Goal: Navigation & Orientation: Find specific page/section

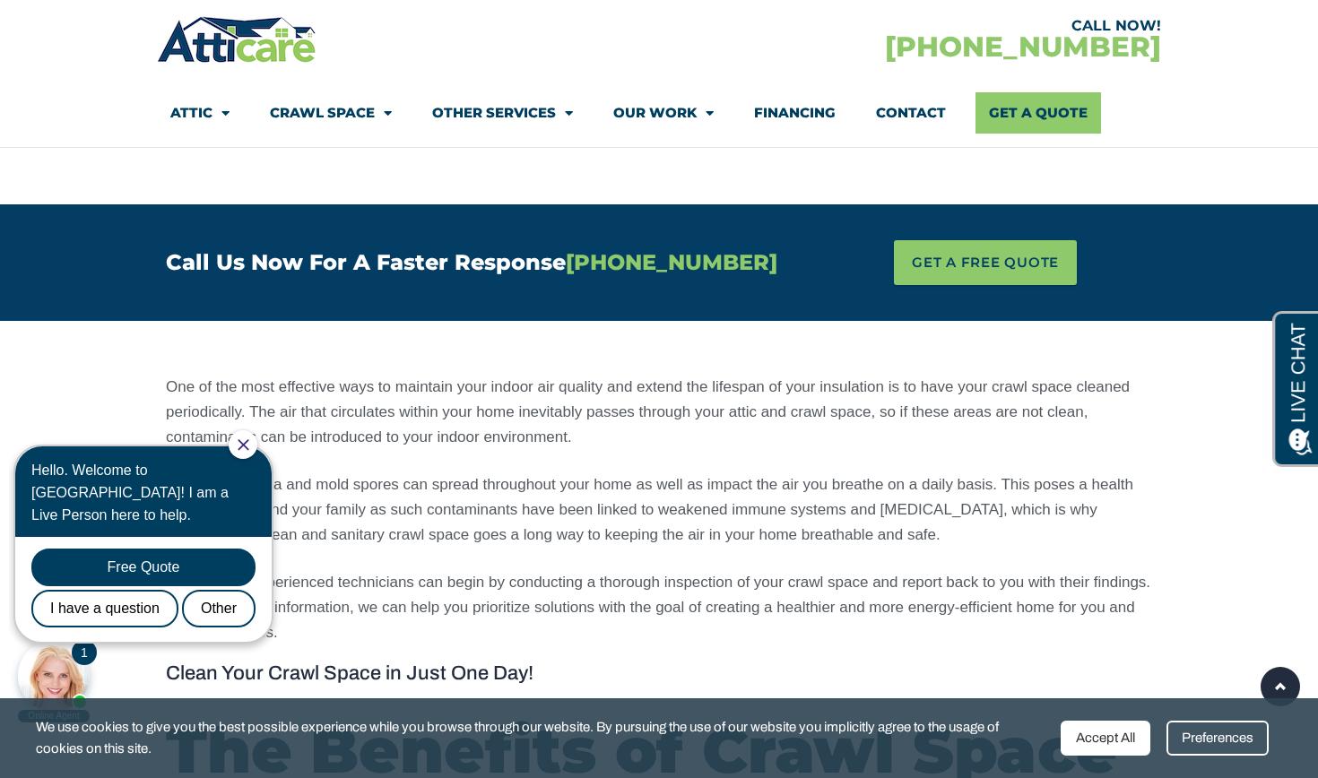
scroll to position [1032, 0]
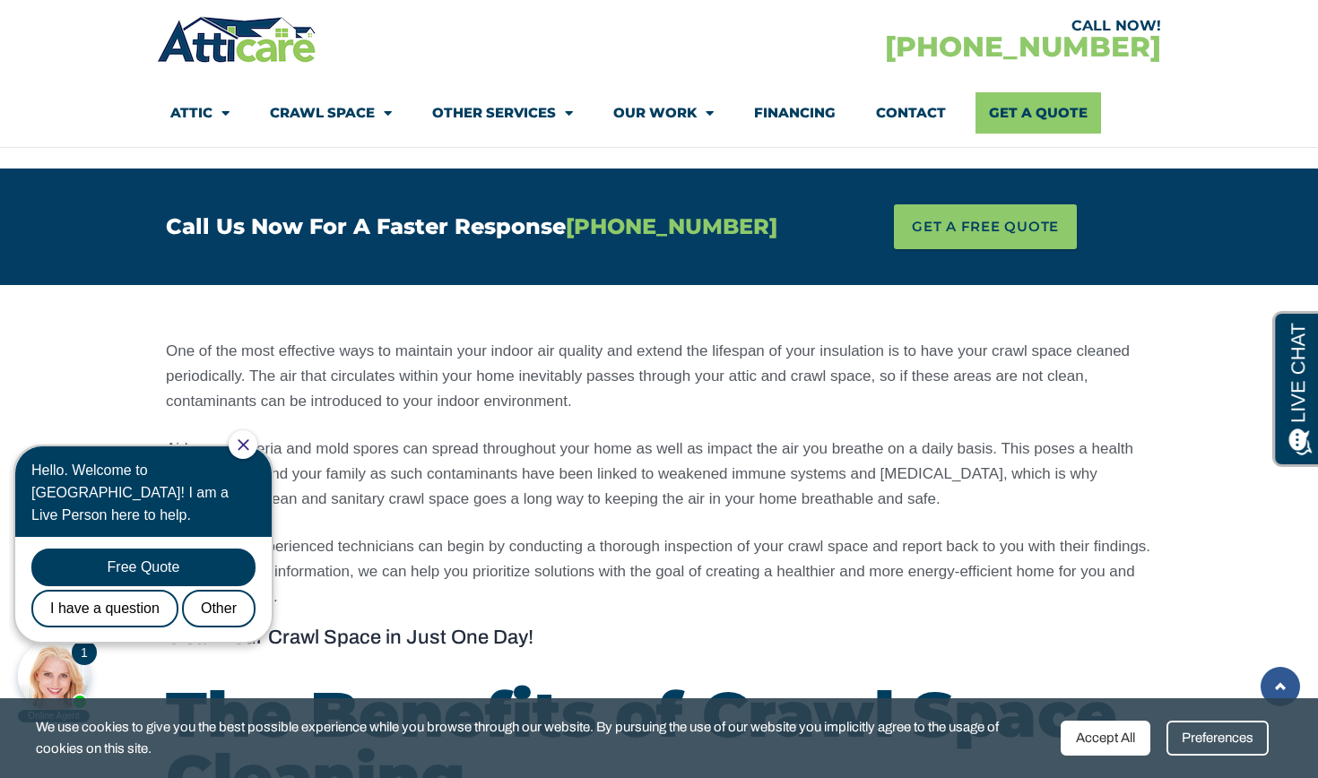
click at [1281, 697] on link at bounding box center [1280, 686] width 39 height 39
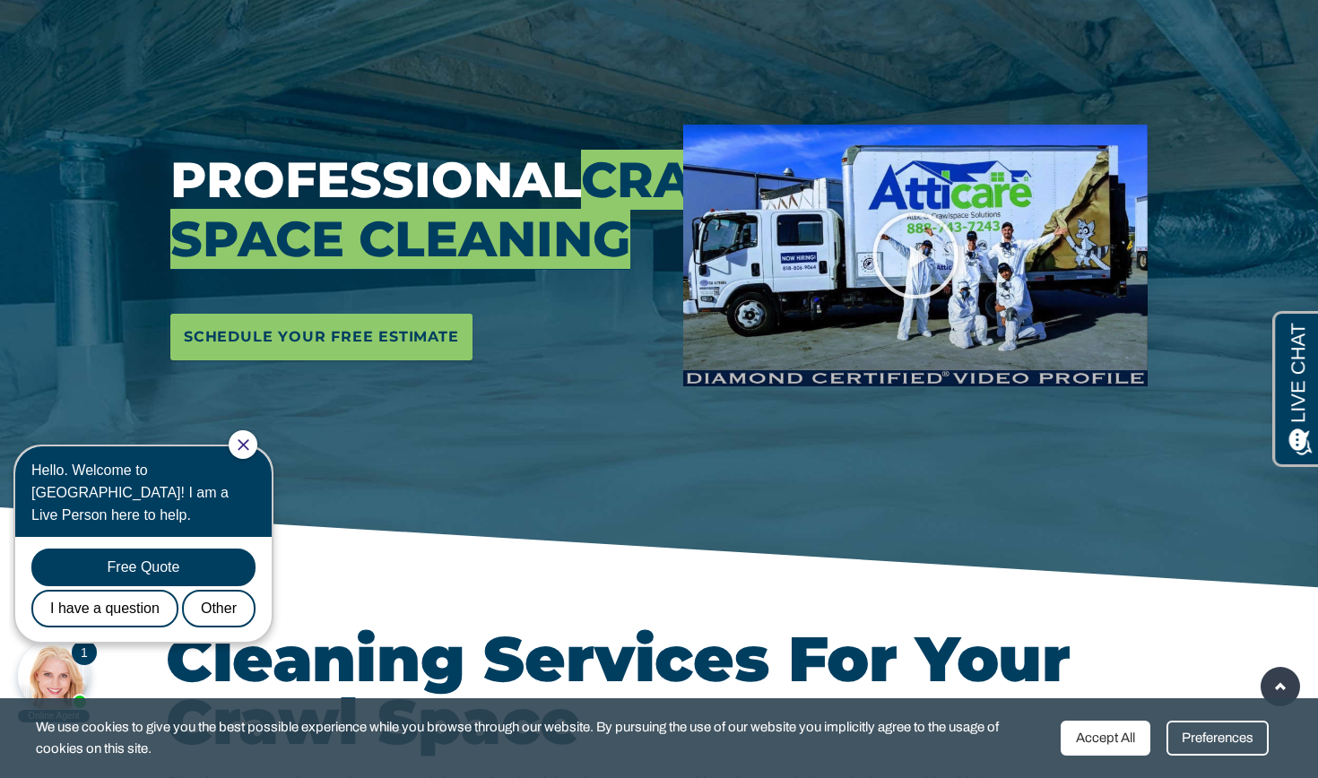
scroll to position [0, 0]
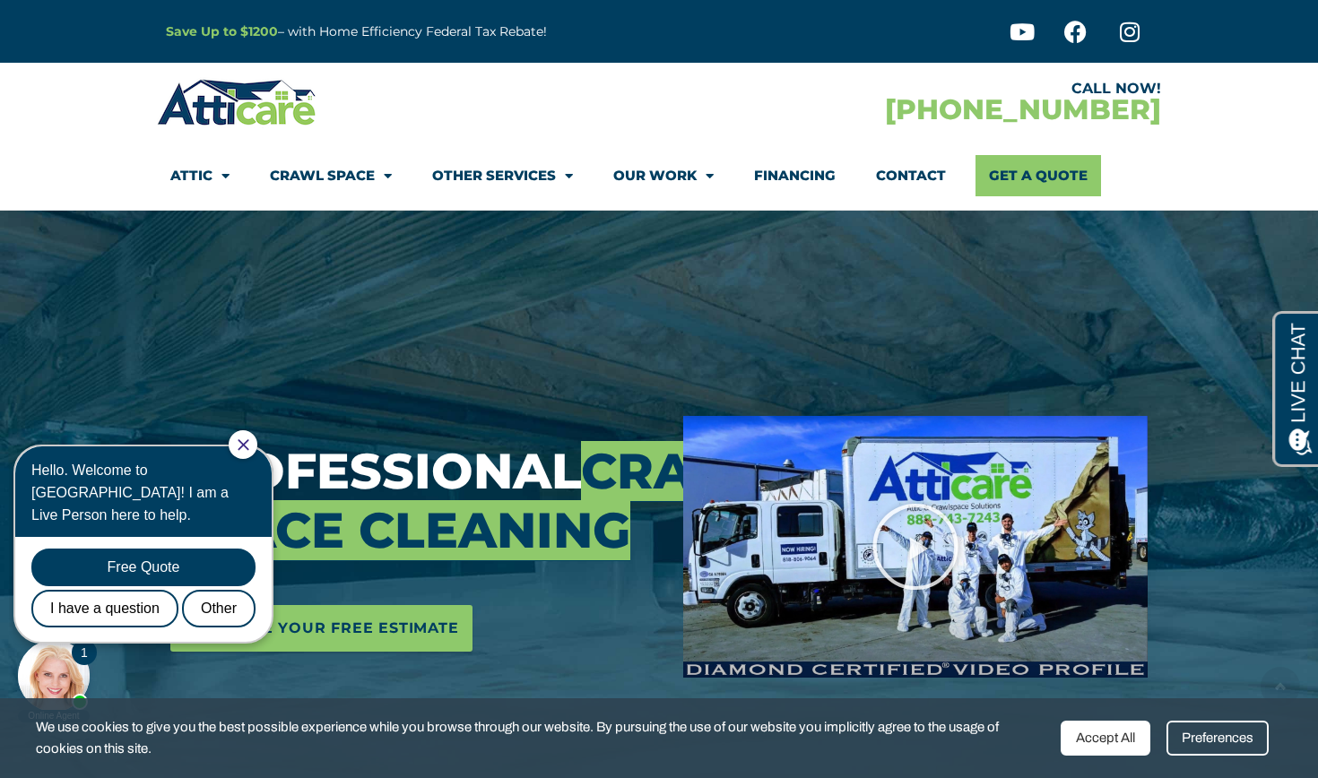
click at [1111, 750] on div "Accept All" at bounding box center [1106, 738] width 90 height 35
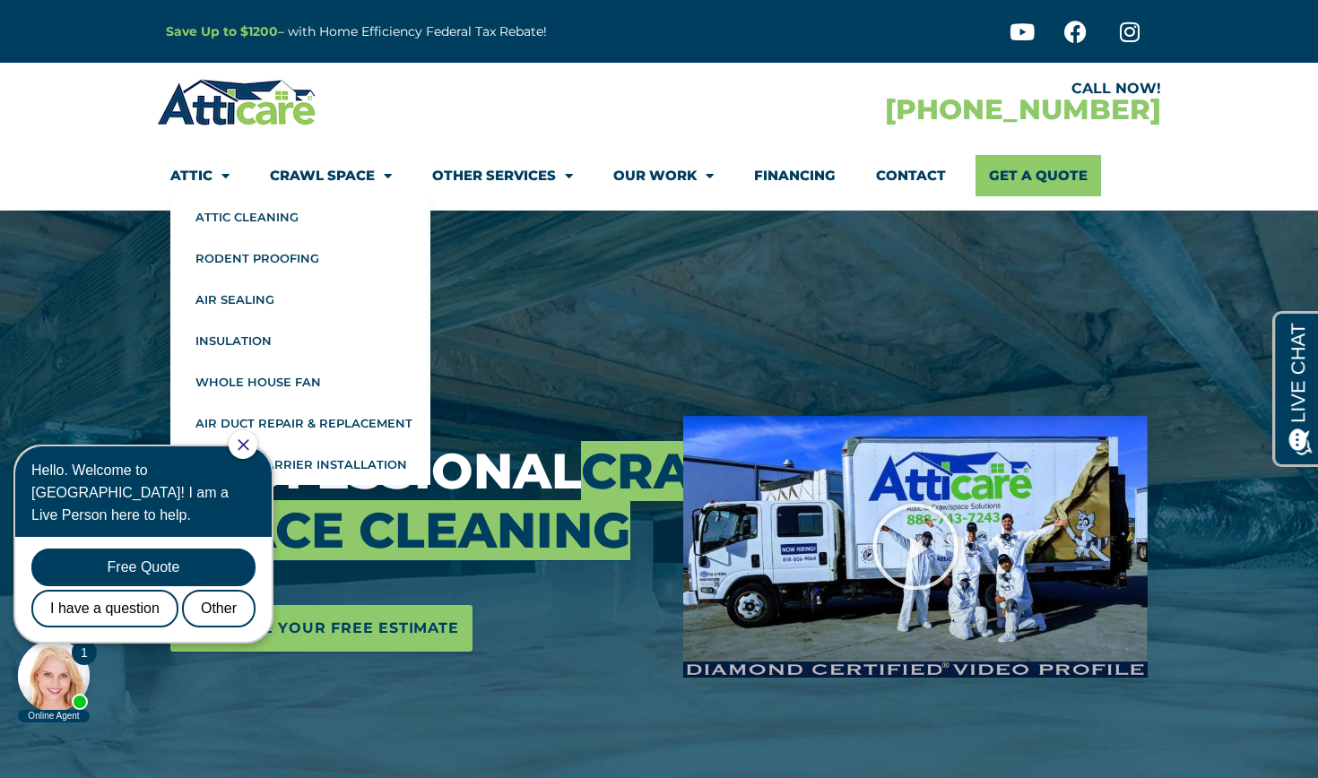
click at [249, 450] on icon "Close Chat" at bounding box center [244, 445] width 12 height 12
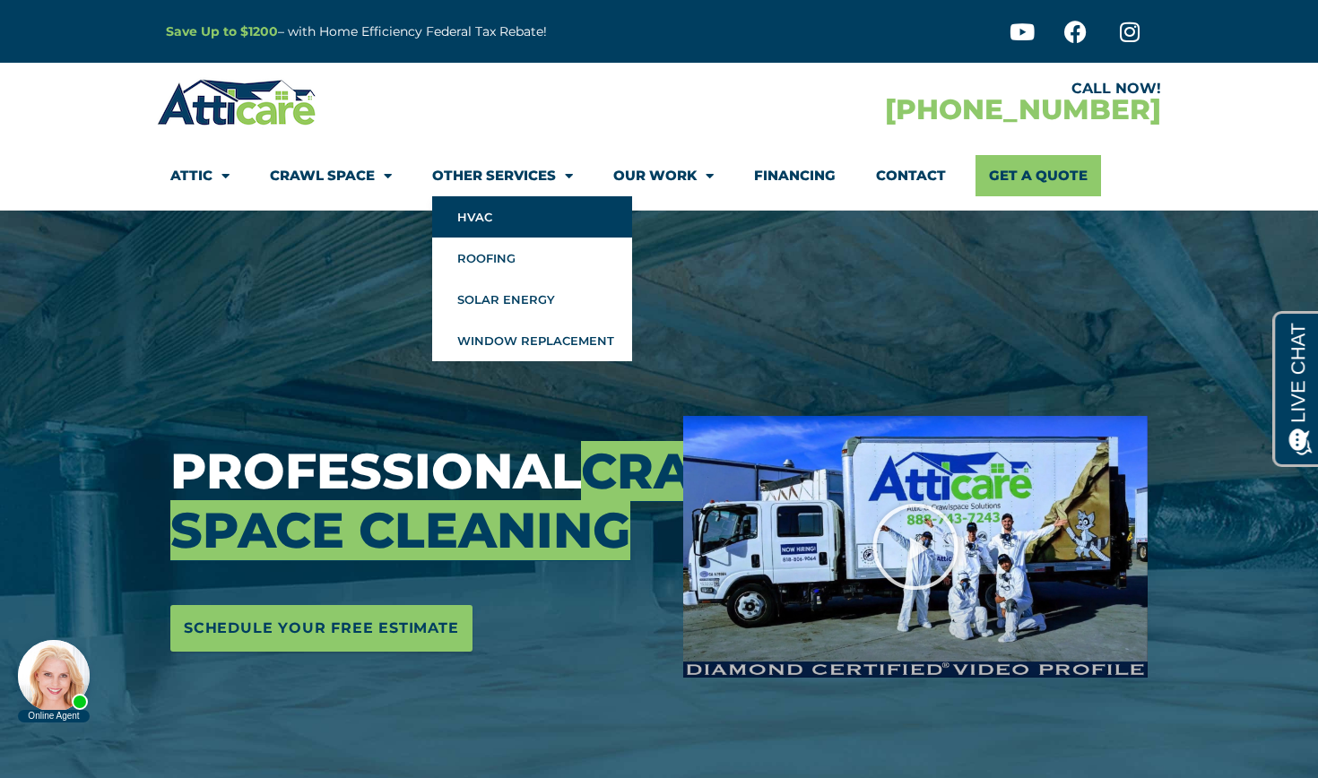
click at [486, 221] on link "HVAC" at bounding box center [532, 216] width 200 height 41
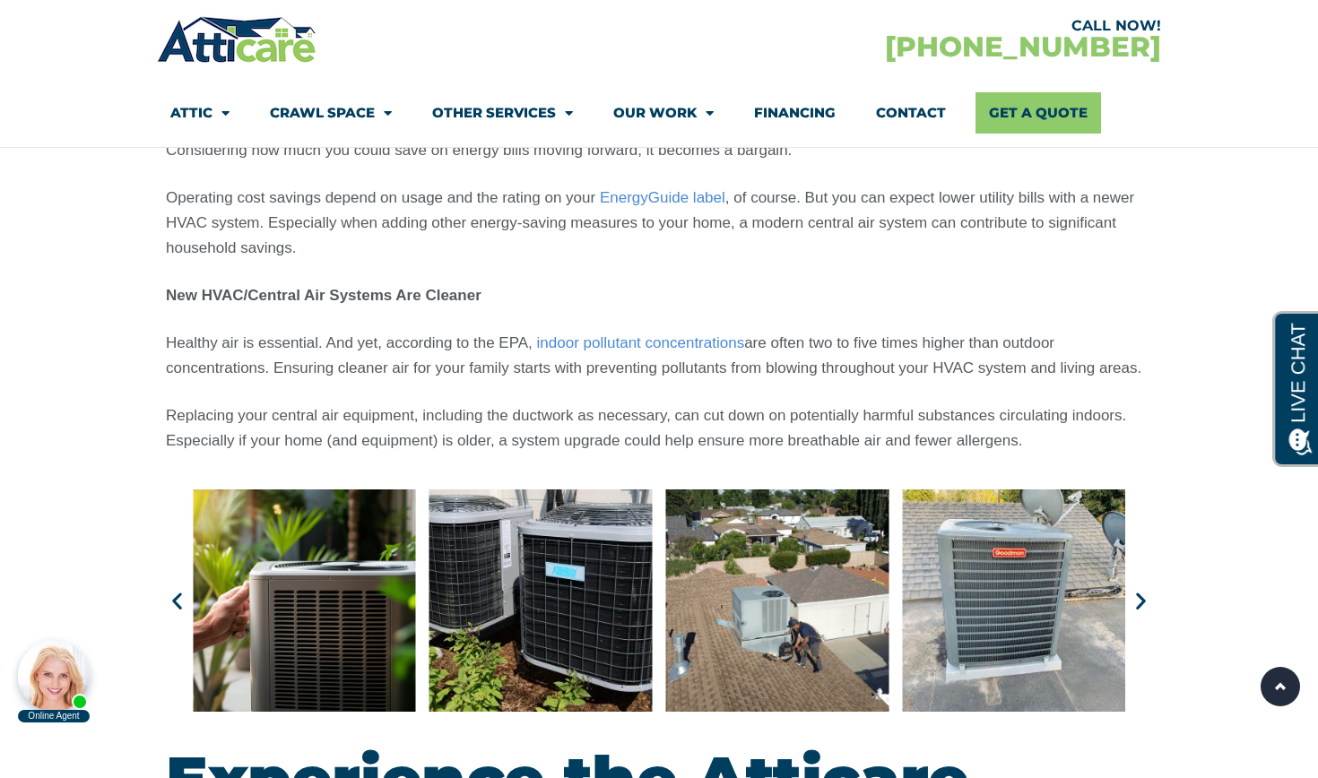
scroll to position [4771, 0]
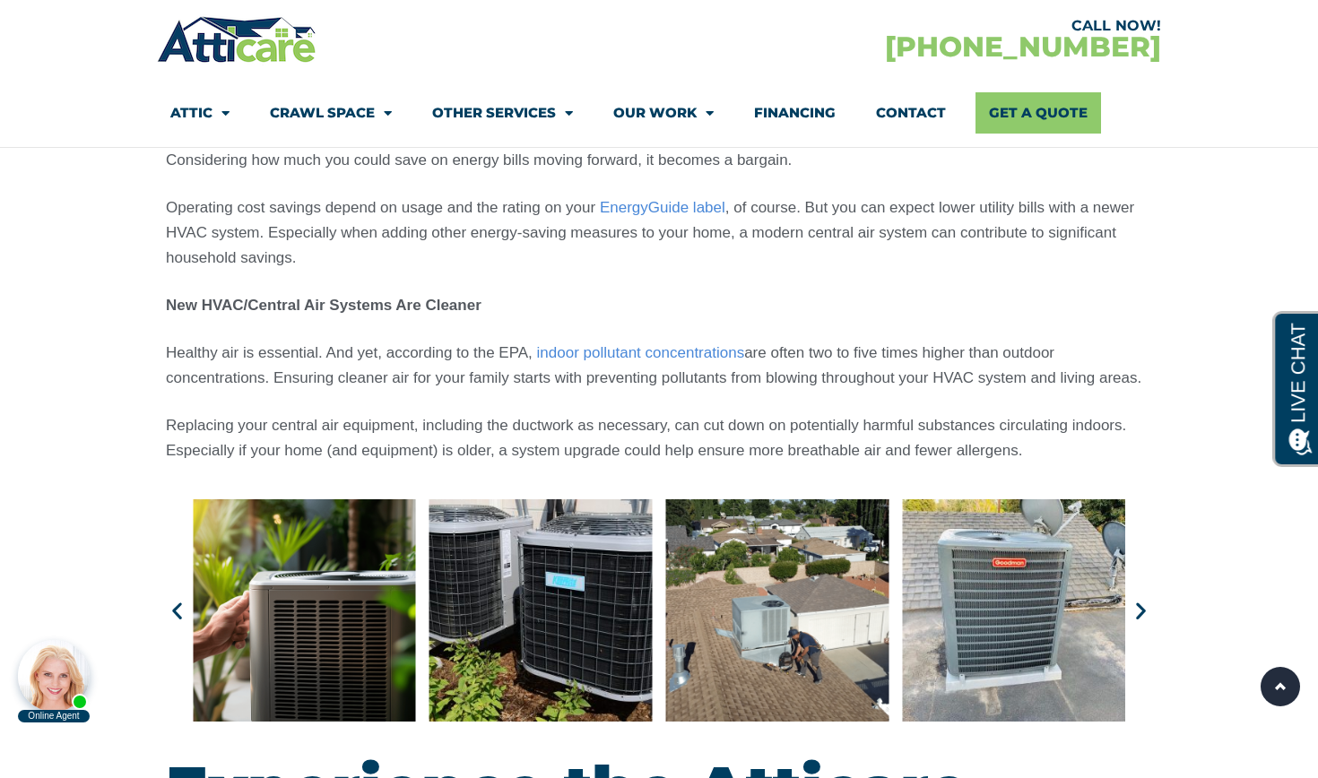
click at [178, 600] on icon "Previous slide" at bounding box center [177, 611] width 22 height 22
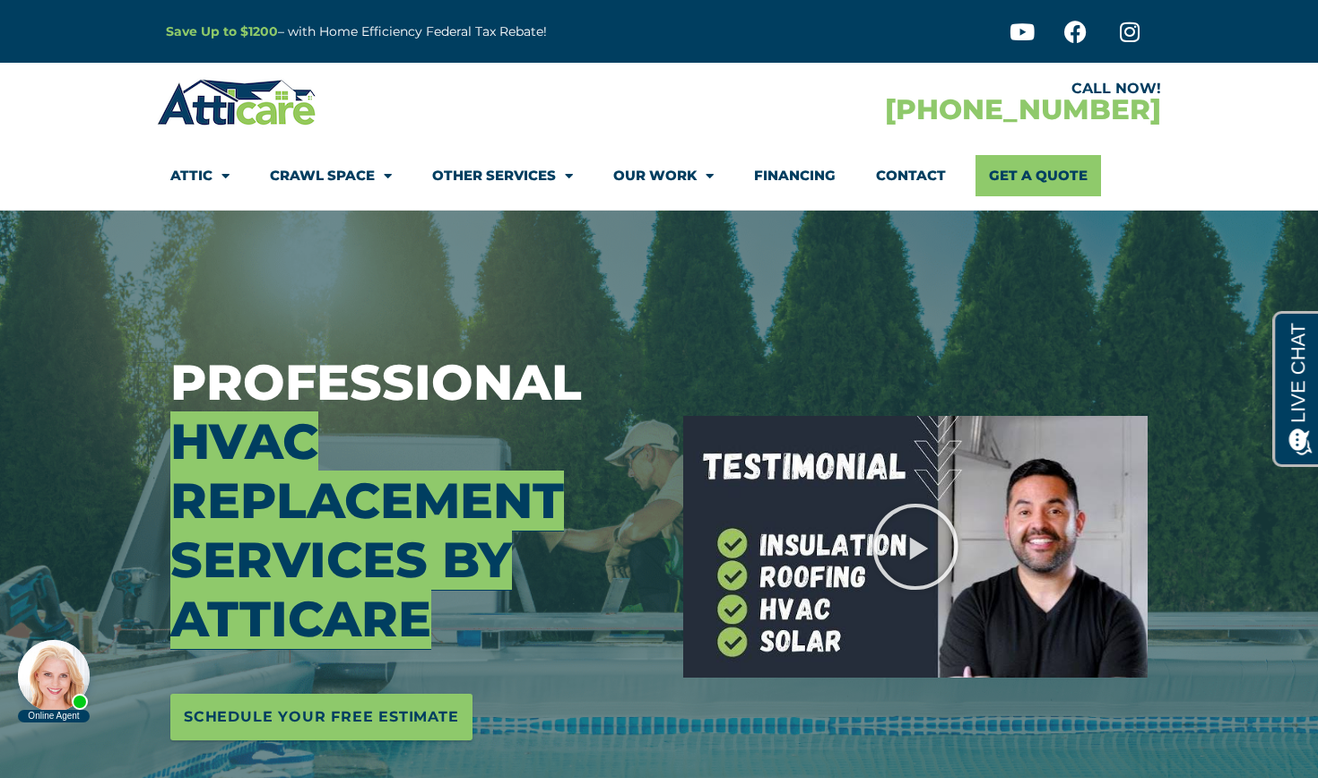
scroll to position [0, 0]
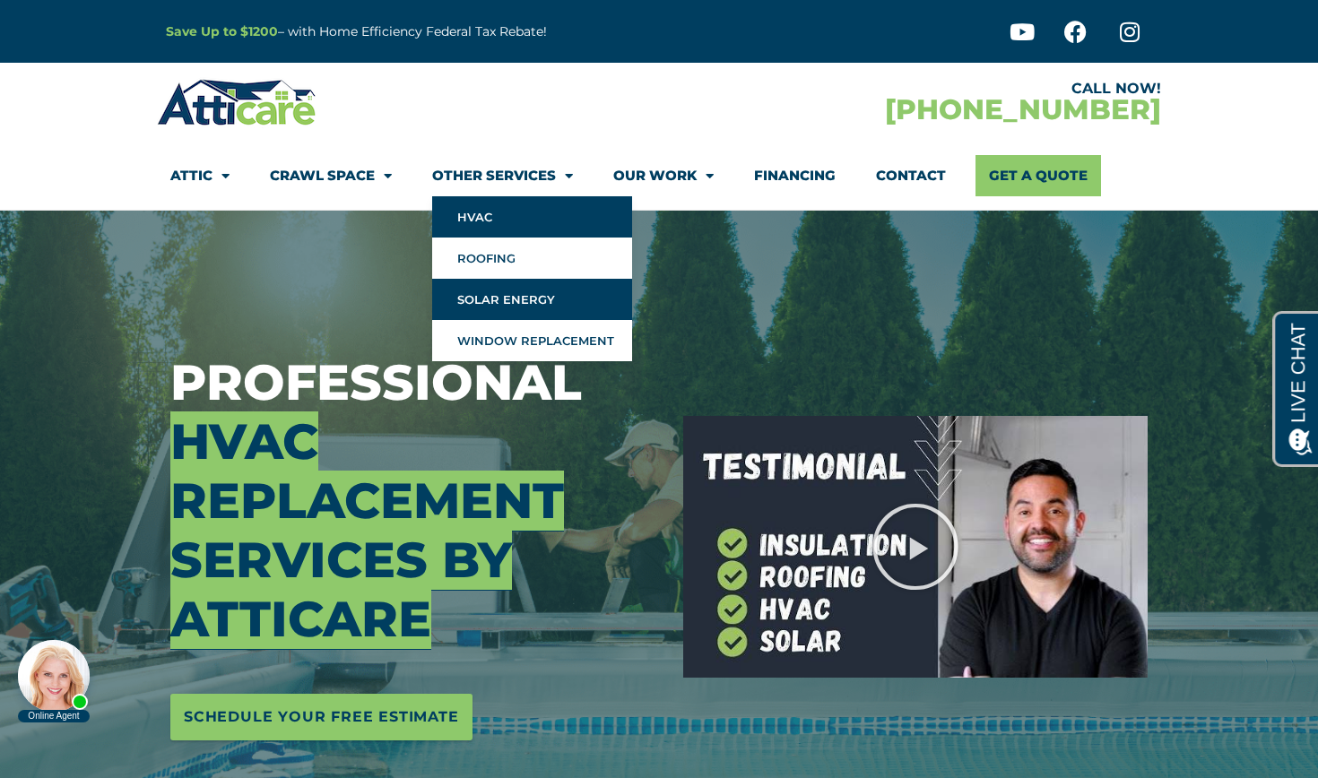
click at [491, 298] on link "Solar Energy" at bounding box center [532, 299] width 200 height 41
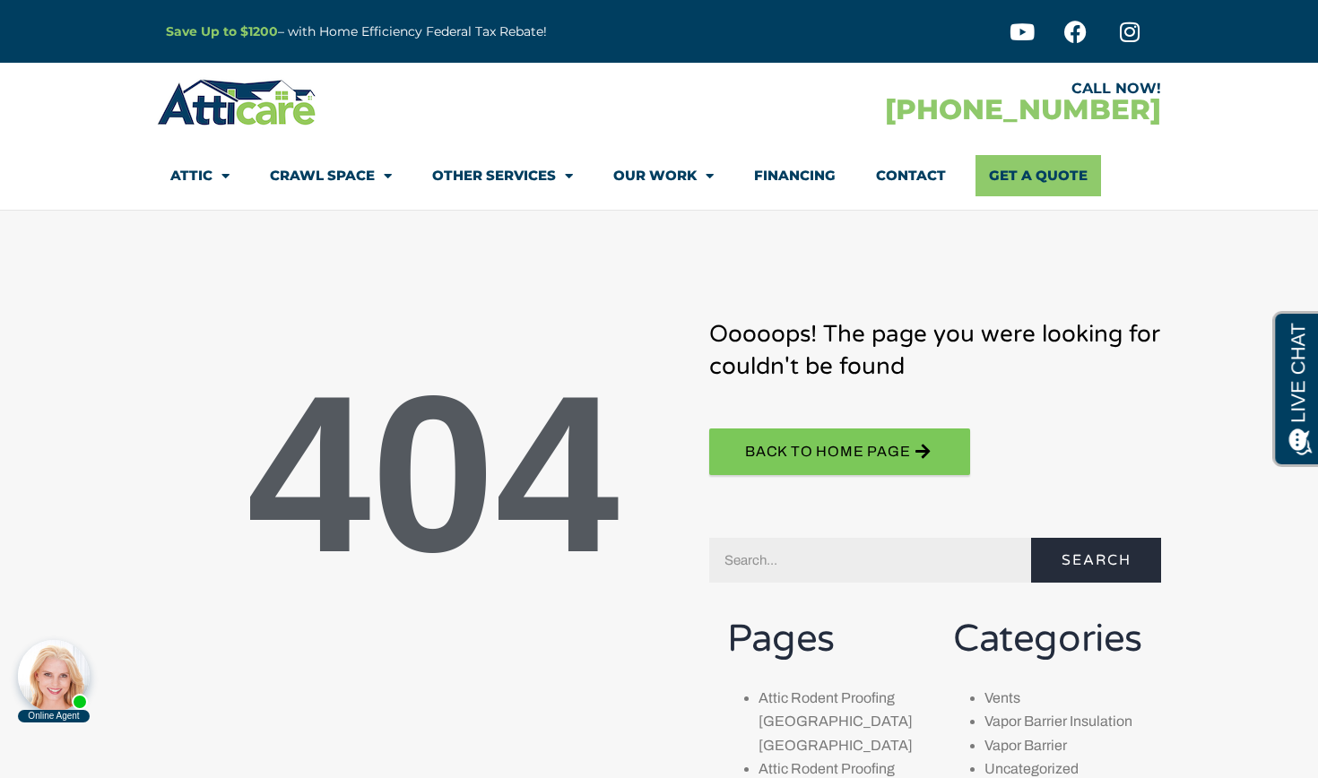
click at [785, 174] on link "Financing" at bounding box center [795, 175] width 82 height 41
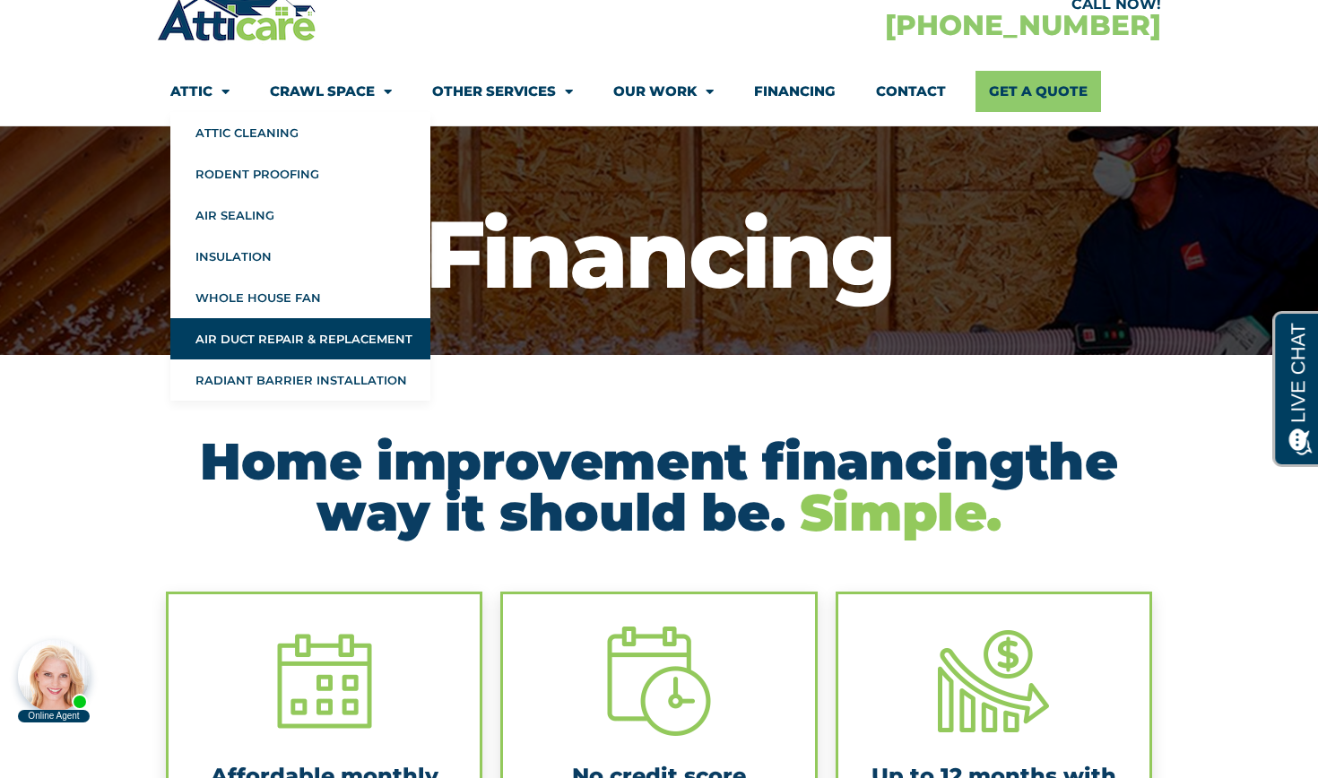
scroll to position [88, 0]
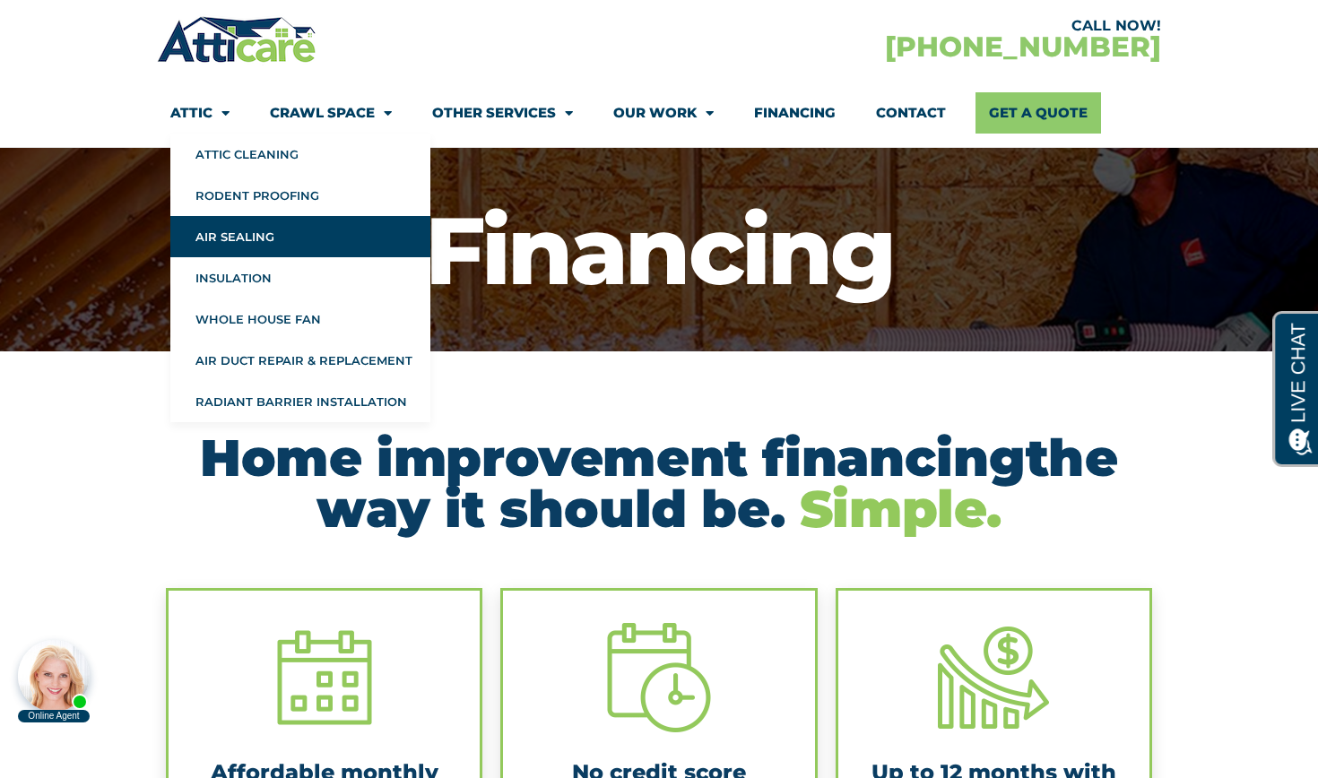
click at [230, 236] on link "Air Sealing" at bounding box center [300, 236] width 260 height 41
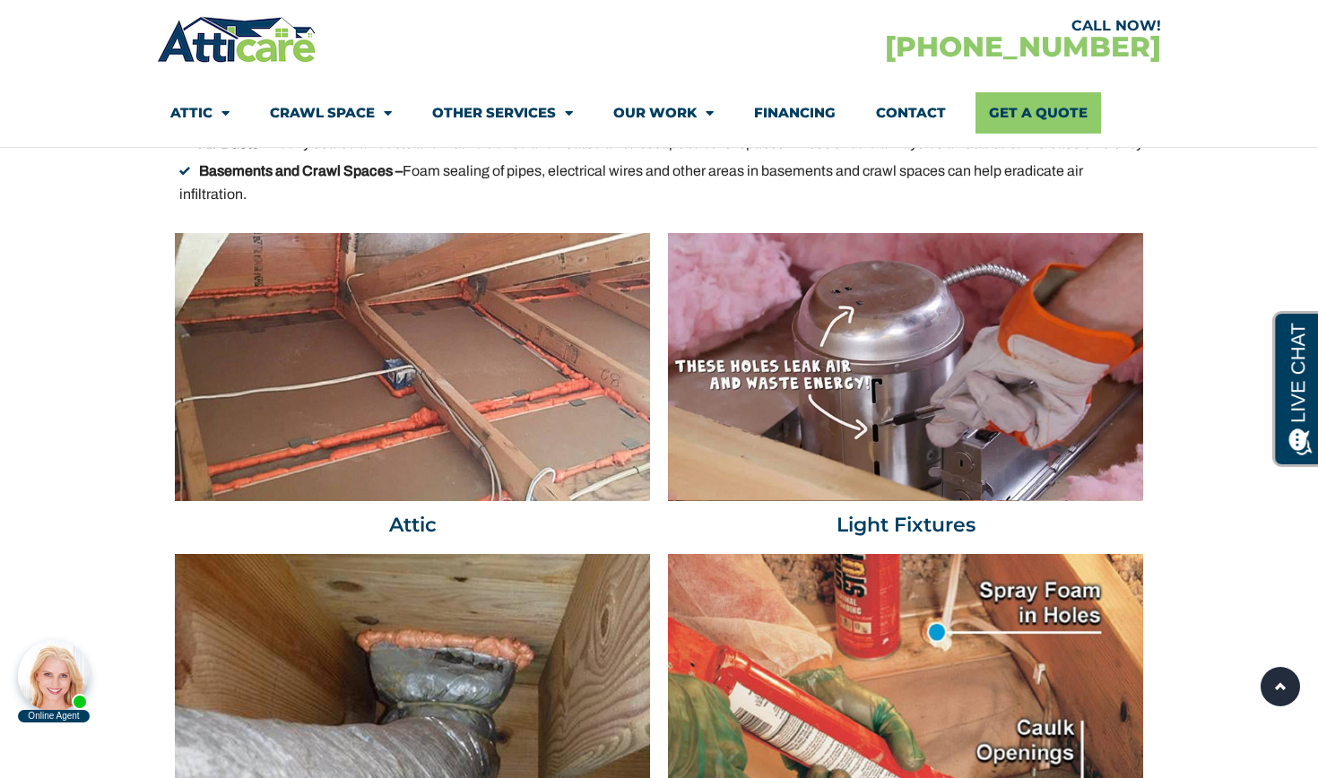
scroll to position [4494, 0]
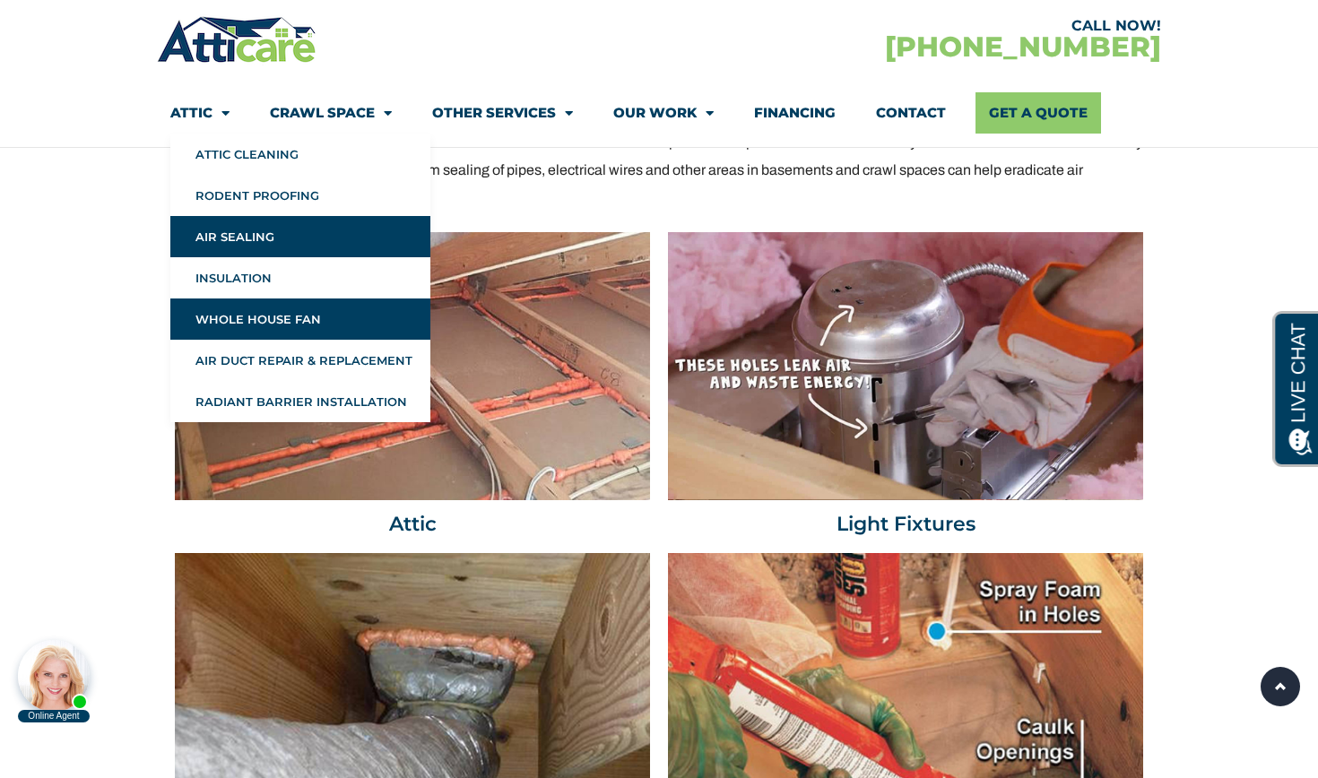
click at [240, 321] on link "Whole House Fan" at bounding box center [300, 319] width 260 height 41
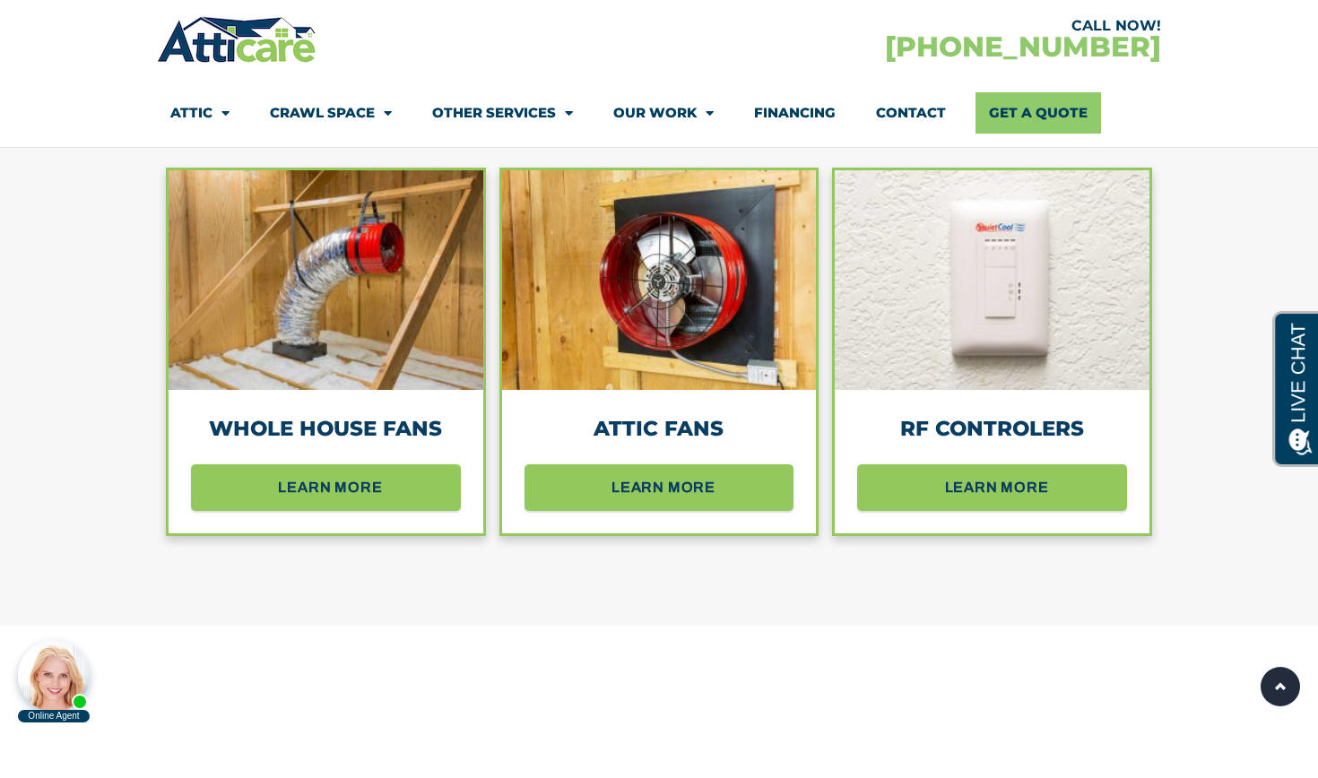
scroll to position [1691, 0]
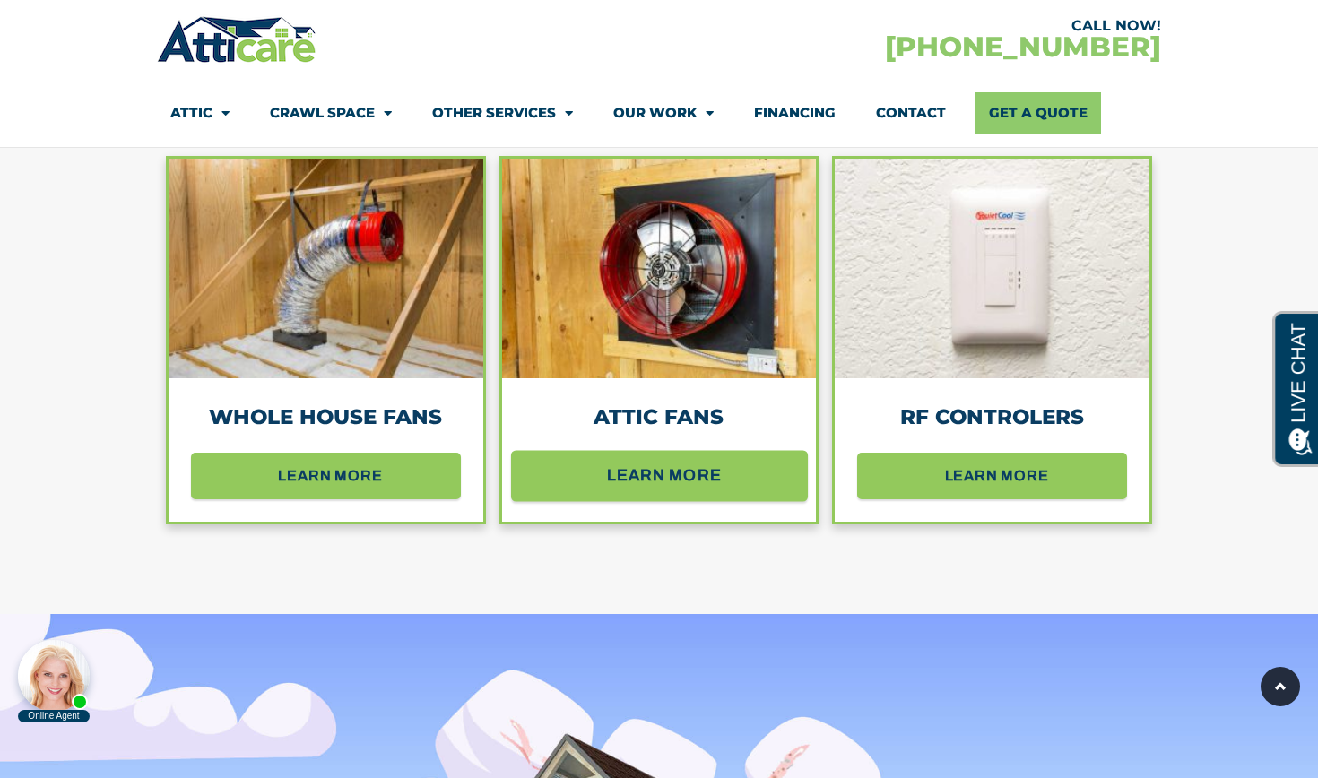
click at [691, 479] on span "learn more" at bounding box center [664, 475] width 115 height 31
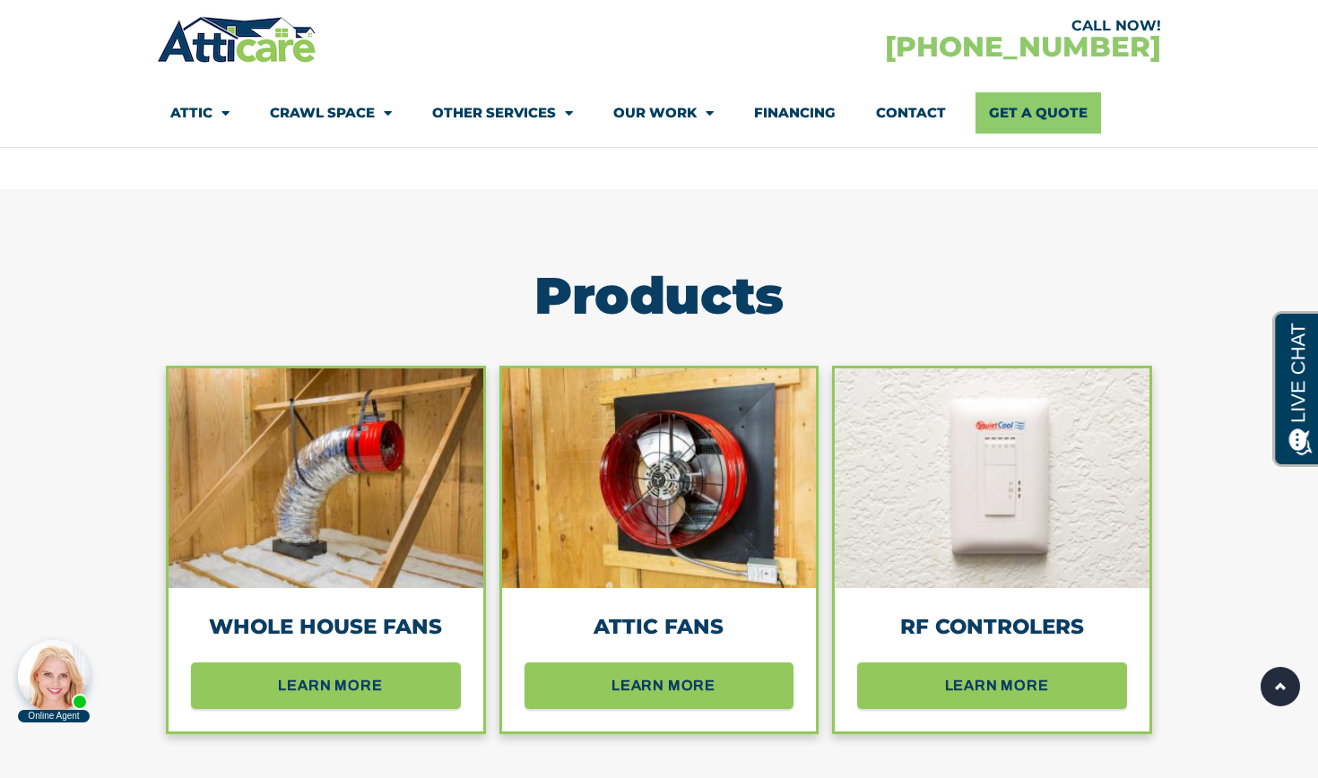
scroll to position [1509, 0]
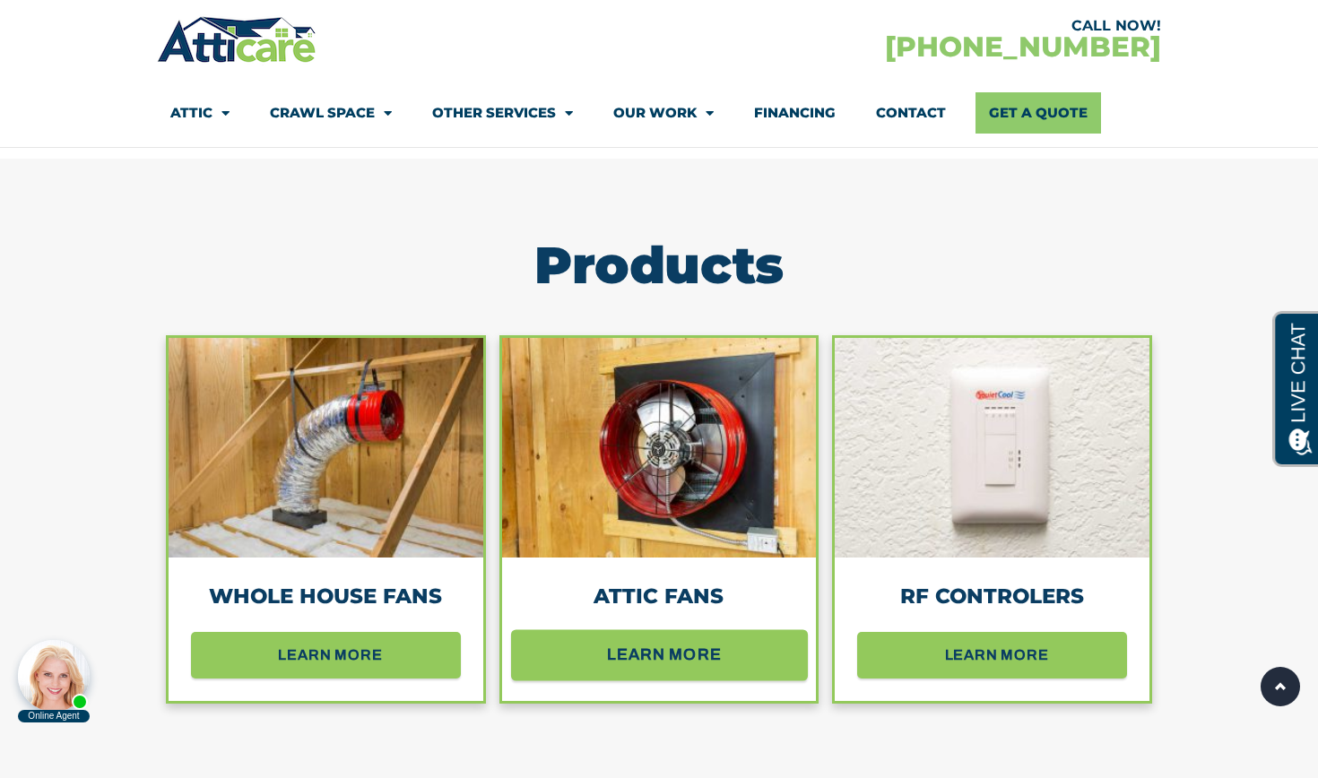
click at [672, 658] on span "learn more" at bounding box center [664, 654] width 115 height 31
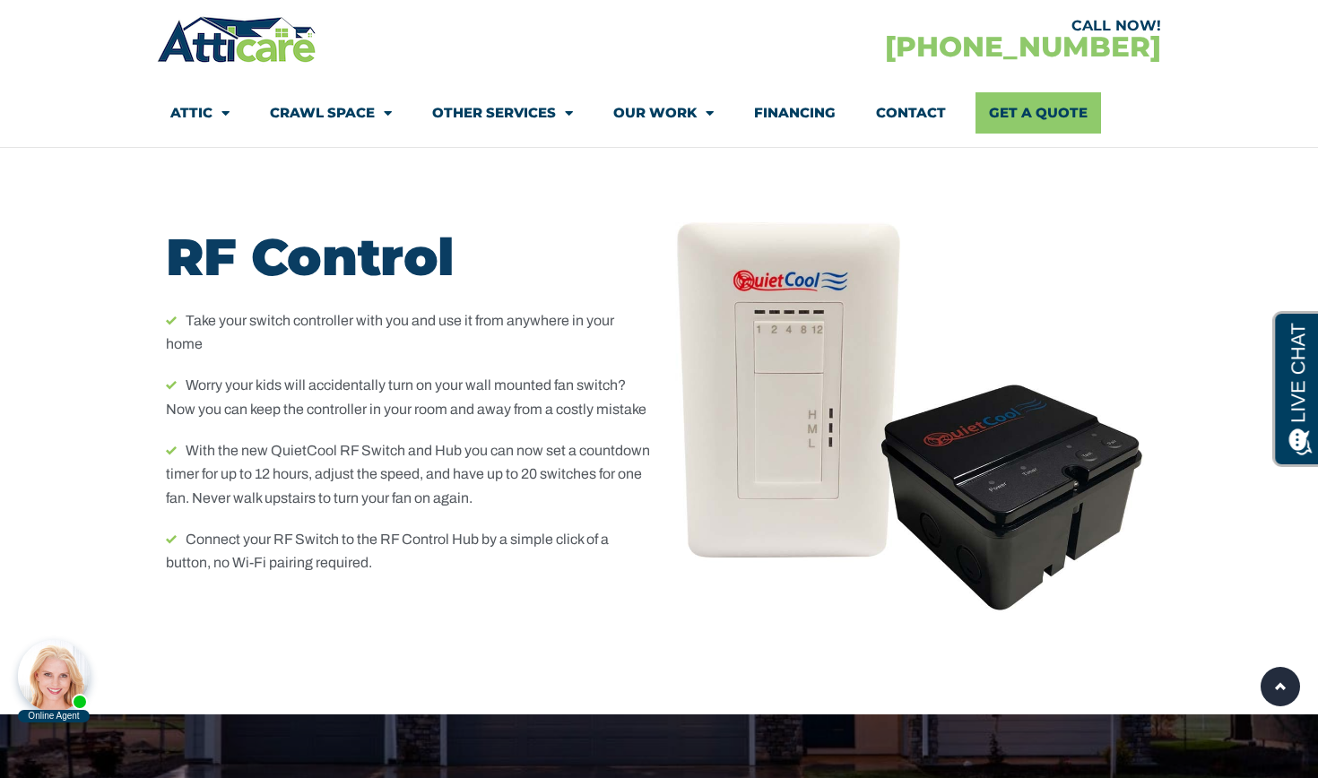
scroll to position [9224, 0]
